Goal: Information Seeking & Learning: Learn about a topic

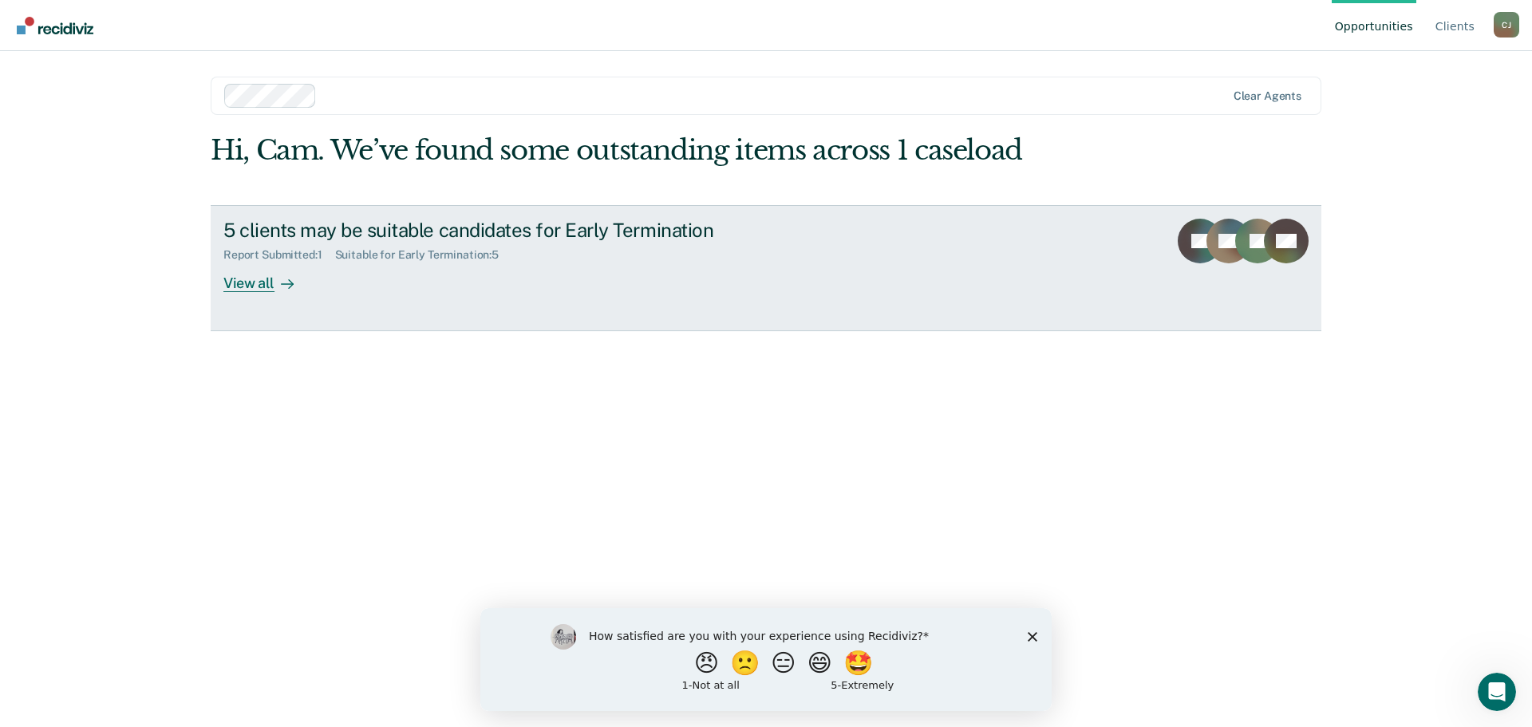
click at [275, 283] on div at bounding box center [283, 283] width 19 height 18
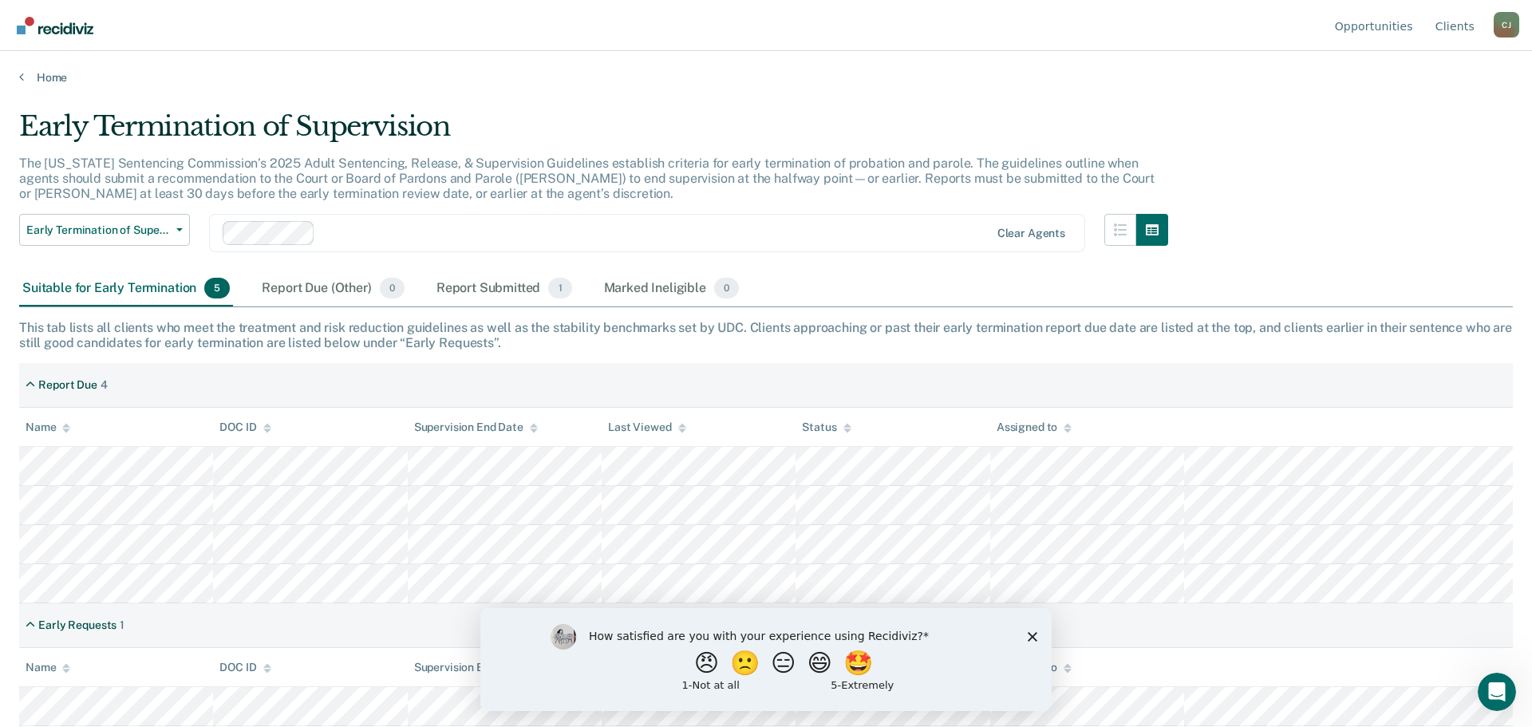
click at [1031, 634] on polygon "Close survey" at bounding box center [1032, 636] width 10 height 10
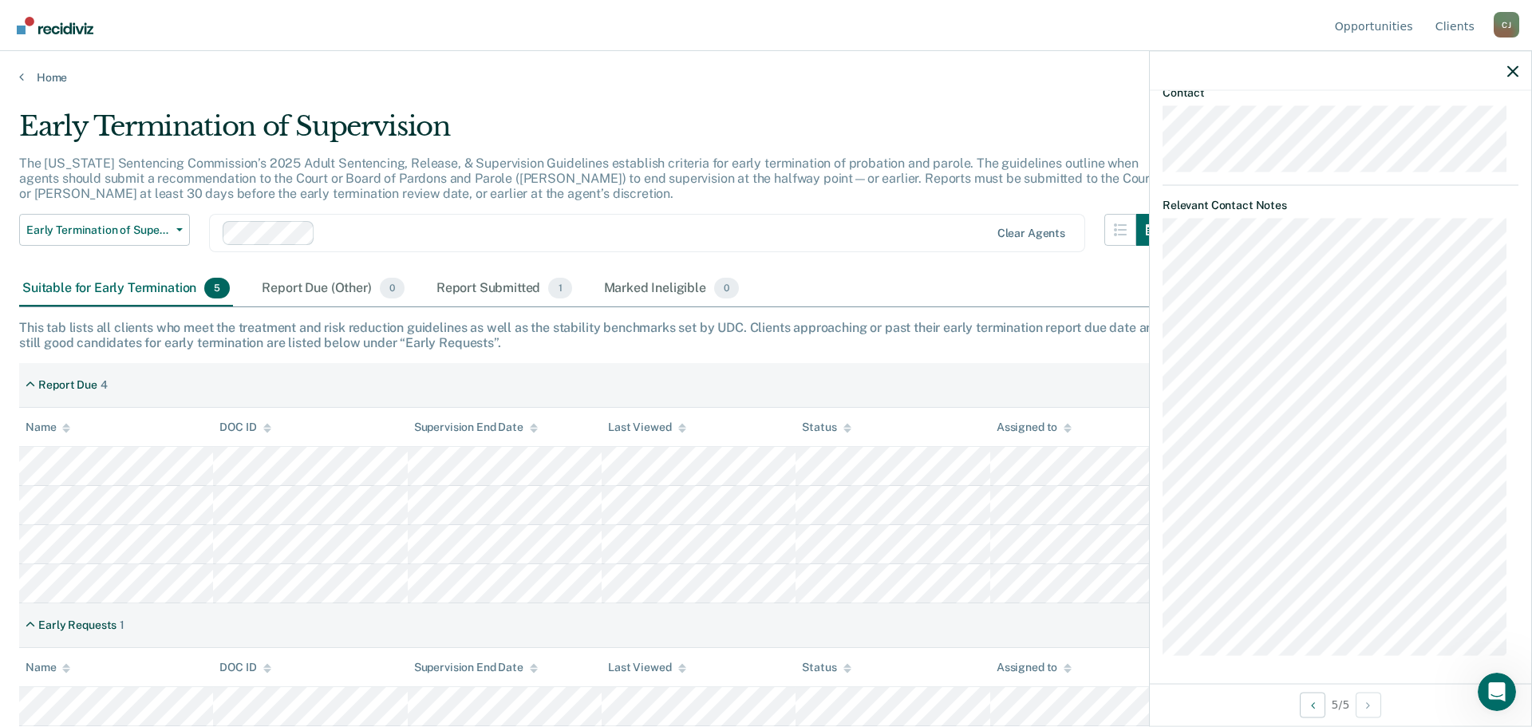
scroll to position [952, 0]
